Goal: Ask a question: Seek information or help from site administrators or community

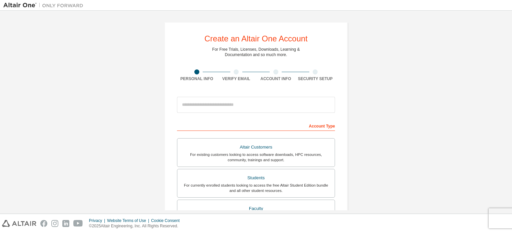
click at [432, 86] on div "Create an Altair One Account For Free Trials, Licenses, Downloads, Learning & D…" at bounding box center [255, 190] width 505 height 353
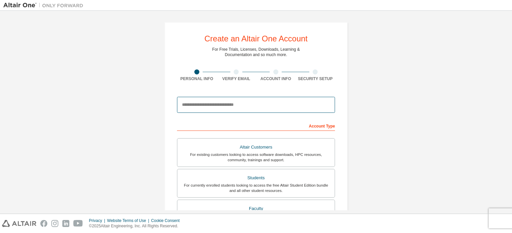
click at [220, 107] on input "email" at bounding box center [256, 105] width 158 height 16
type input "**********"
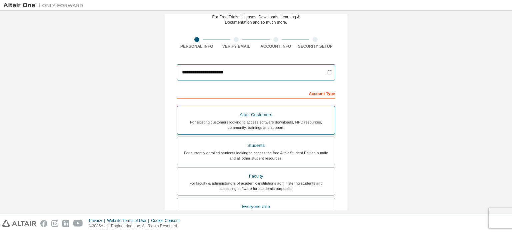
scroll to position [33, 0]
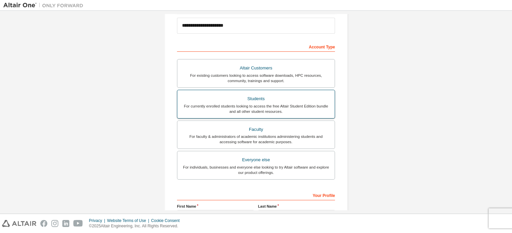
click at [280, 106] on div "For currently enrolled students looking to access the free Altair Student Editi…" at bounding box center [255, 108] width 149 height 11
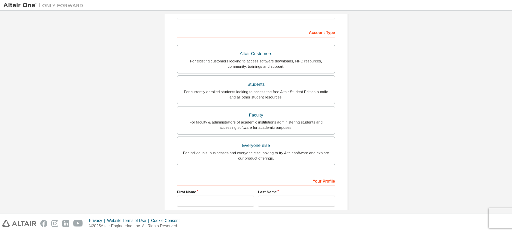
scroll to position [133, 0]
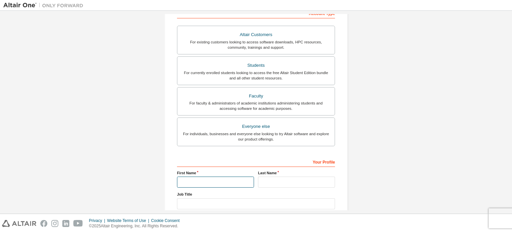
click at [209, 179] on input "text" at bounding box center [215, 181] width 77 height 11
type input "**"
click at [285, 184] on input "text" at bounding box center [296, 181] width 77 height 11
type input "*"
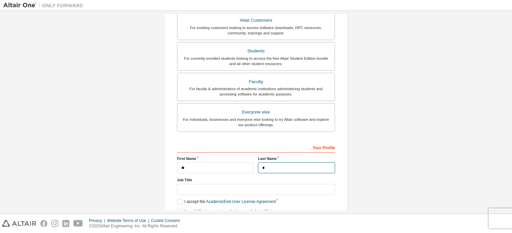
scroll to position [177, 0]
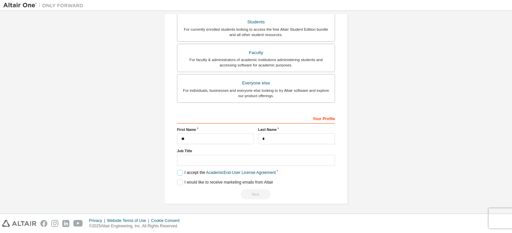
click at [185, 170] on label "I accept the Academic End-User License Agreement" at bounding box center [226, 173] width 99 height 6
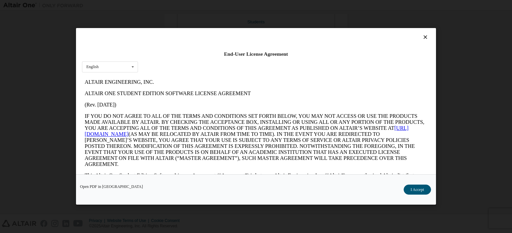
scroll to position [0, 0]
click at [407, 191] on button "I Accept" at bounding box center [416, 190] width 27 height 10
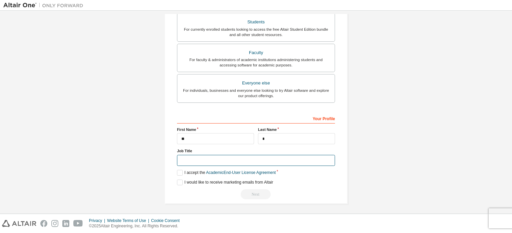
click at [193, 159] on input "text" at bounding box center [256, 160] width 158 height 11
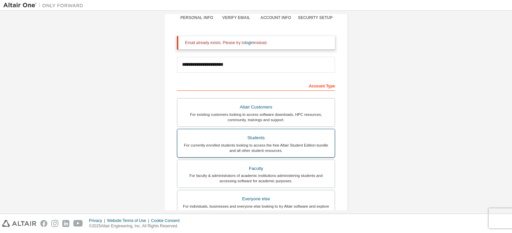
scroll to position [43, 0]
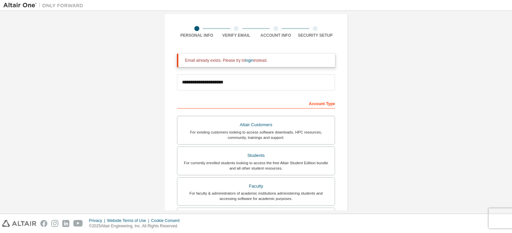
click at [225, 102] on div "Account Type" at bounding box center [256, 103] width 158 height 11
click at [223, 92] on div "**********" at bounding box center [256, 82] width 158 height 23
click at [245, 61] on link "login" at bounding box center [249, 60] width 8 height 5
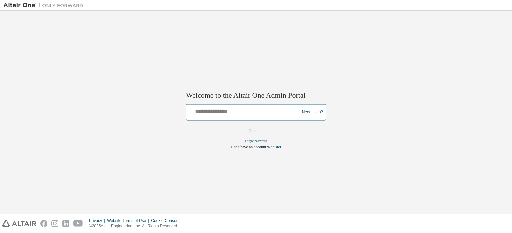
click at [224, 115] on input "text" at bounding box center [244, 111] width 110 height 10
type input "**********"
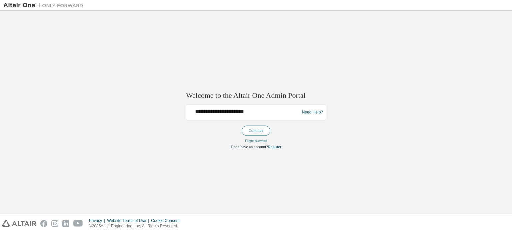
click at [265, 134] on button "Continue" at bounding box center [256, 131] width 29 height 10
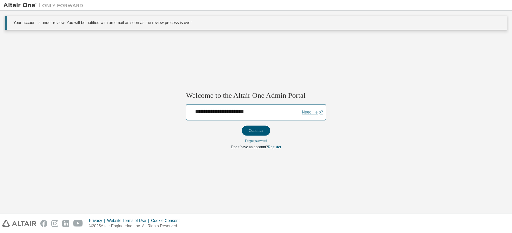
click at [311, 112] on link "Need Help?" at bounding box center [312, 112] width 21 height 0
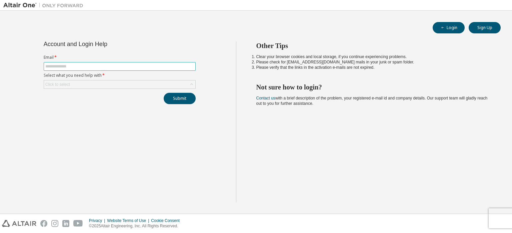
click at [101, 66] on input "text" at bounding box center [119, 66] width 149 height 5
type input "**********"
click at [109, 80] on div "Click to select" at bounding box center [119, 84] width 151 height 8
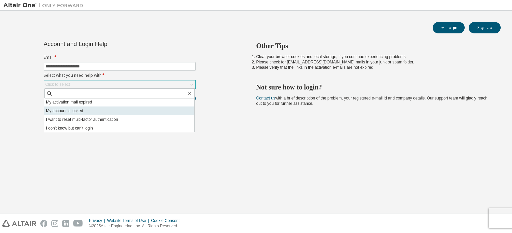
scroll to position [19, 0]
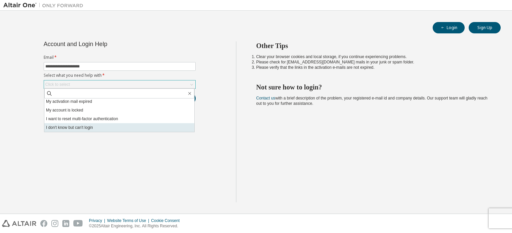
click at [106, 125] on li "I don't know but can't login" at bounding box center [119, 127] width 150 height 9
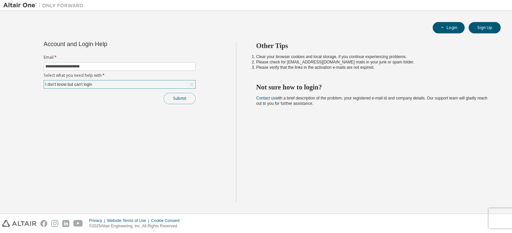
click at [172, 103] on button "Submit" at bounding box center [180, 98] width 32 height 11
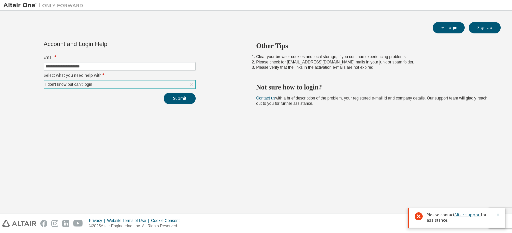
click at [469, 213] on link "Altair support" at bounding box center [467, 215] width 27 height 6
click at [463, 216] on link "Altair support" at bounding box center [467, 215] width 27 height 6
click at [458, 25] on button "Login" at bounding box center [448, 27] width 32 height 11
